Goal: Information Seeking & Learning: Understand process/instructions

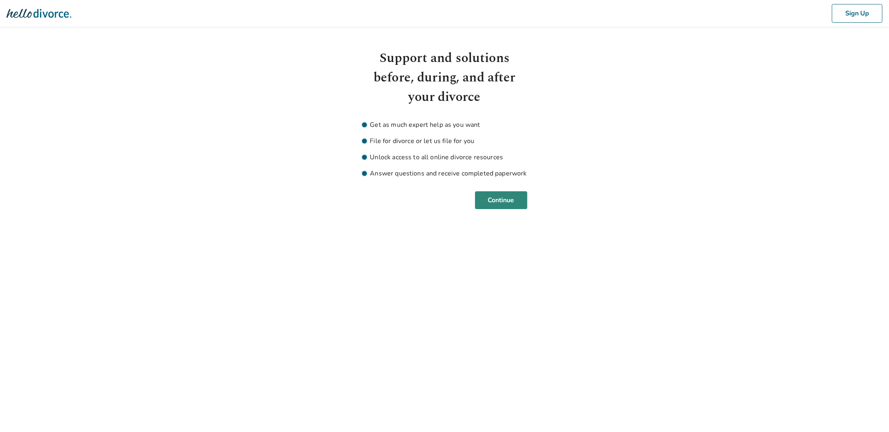
click at [491, 195] on button "Continue" at bounding box center [501, 200] width 52 height 18
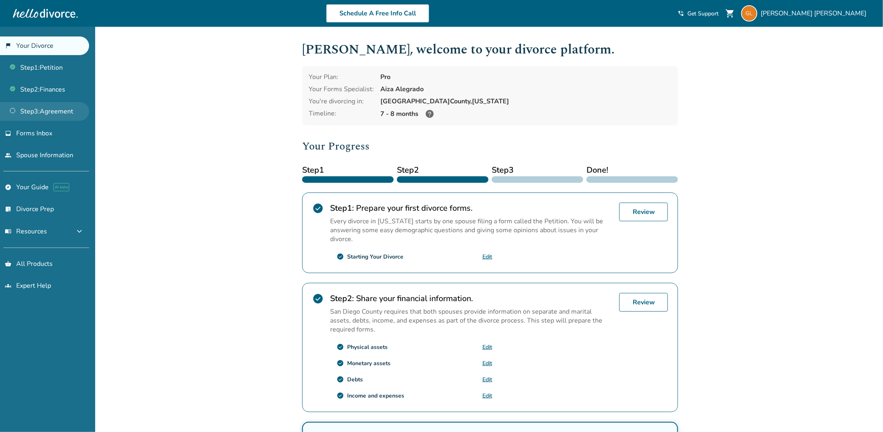
click at [43, 113] on link "Step 3 : Agreement" at bounding box center [44, 111] width 89 height 19
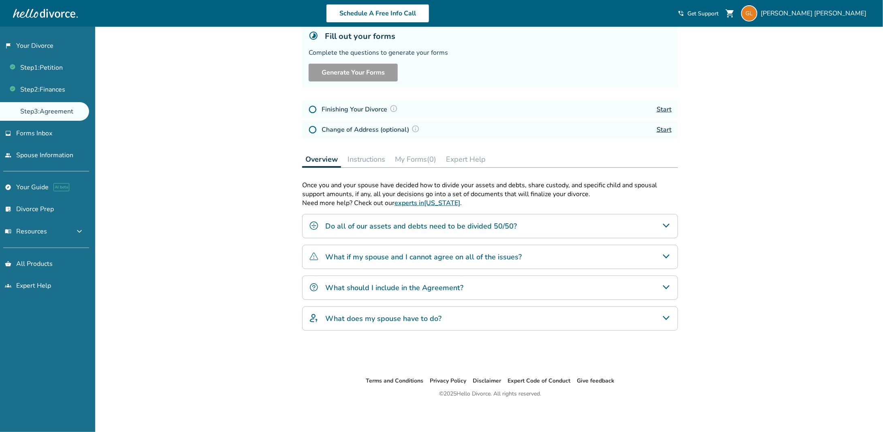
scroll to position [54, 0]
